Goal: Navigation & Orientation: Understand site structure

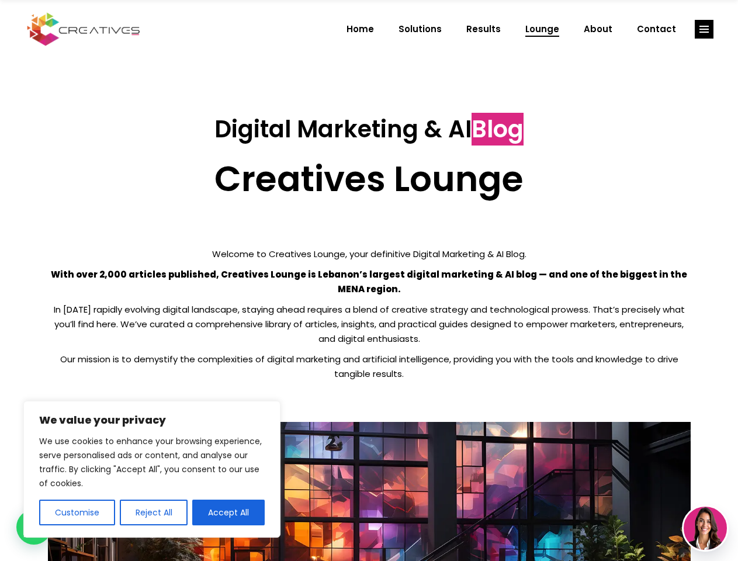
click at [369, 281] on p "With over 2,000 articles published, Creatives Lounge is Lebanon’s largest digit…" at bounding box center [369, 281] width 643 height 29
click at [77, 513] on button "Customise" at bounding box center [77, 513] width 76 height 26
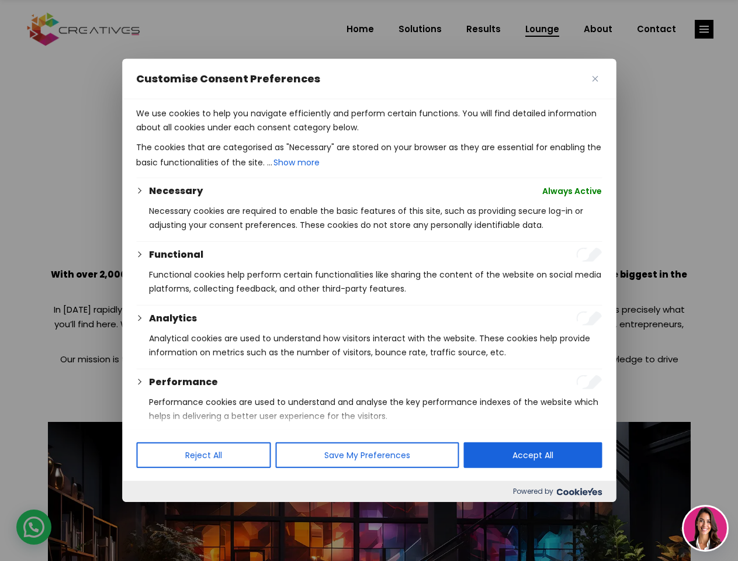
click at [153, 513] on div at bounding box center [369, 280] width 738 height 561
click at [229, 134] on p "We use cookies to help you navigate efficiently and perform certain functions. …" at bounding box center [369, 120] width 466 height 28
click at [705, 29] on div at bounding box center [369, 280] width 738 height 561
click at [706, 529] on img at bounding box center [705, 528] width 43 height 43
